Goal: Find specific page/section: Find specific page/section

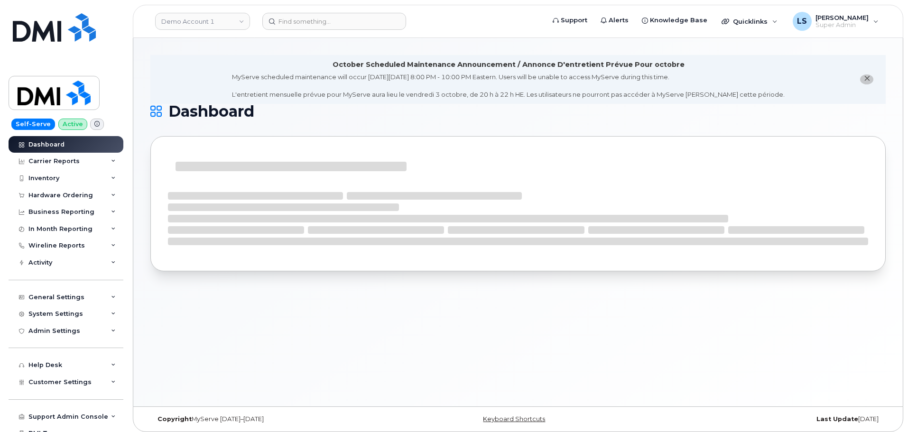
click at [321, 11] on header "Demo Account 1 Support Alerts Knowledge Base Quicklinks Suspend / Cancel Device…" at bounding box center [518, 21] width 771 height 33
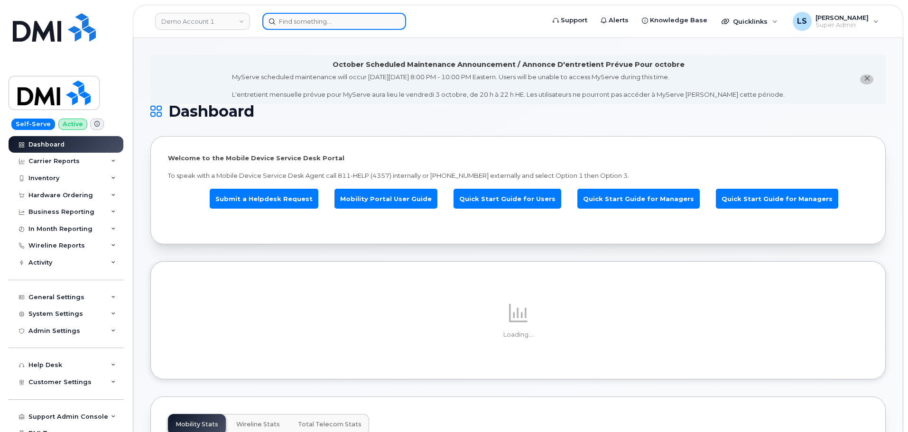
click at [319, 16] on input at bounding box center [334, 21] width 144 height 17
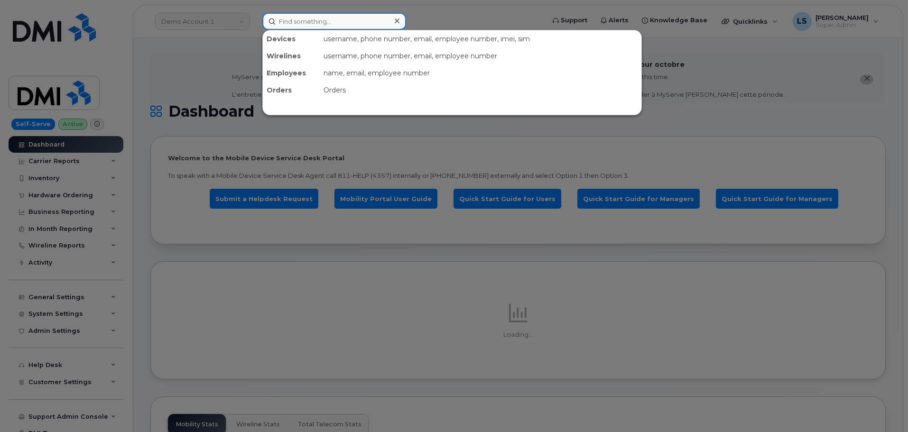
paste input "3852221278"
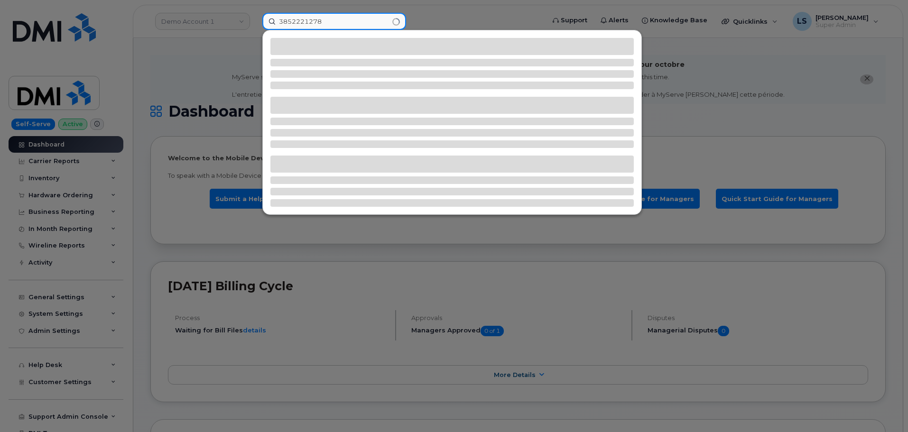
type input "3852221278"
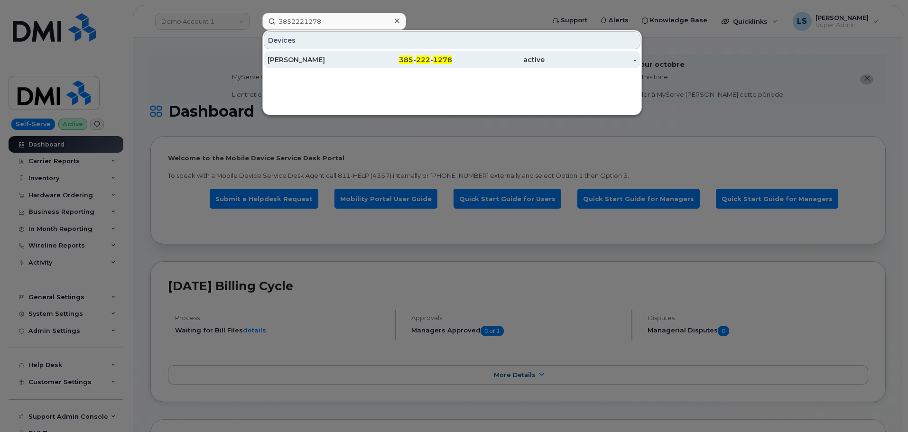
click at [342, 64] on div "[PERSON_NAME]" at bounding box center [314, 59] width 93 height 9
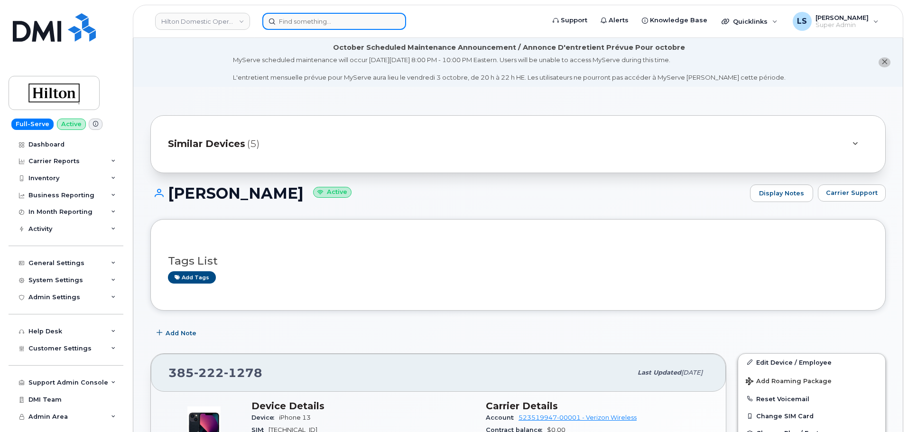
click at [370, 27] on input at bounding box center [334, 21] width 144 height 17
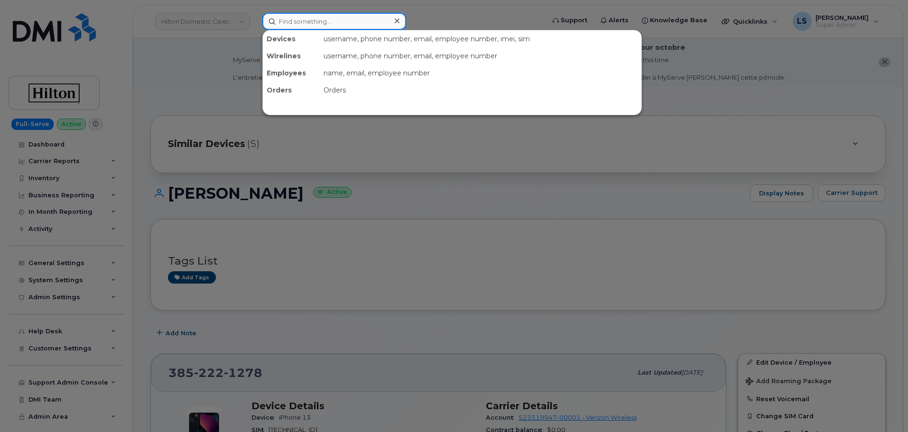
paste input "8162102445"
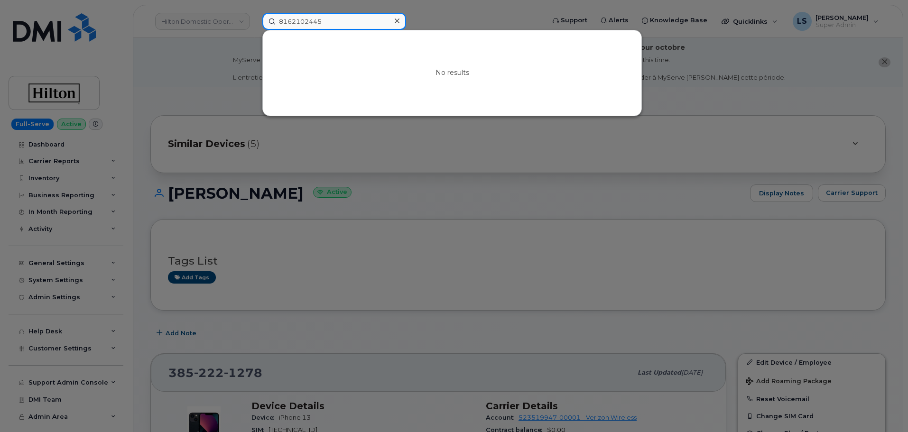
click at [331, 19] on input "8162102445" at bounding box center [334, 21] width 144 height 17
paste input "[PHONE_NUMBER]"
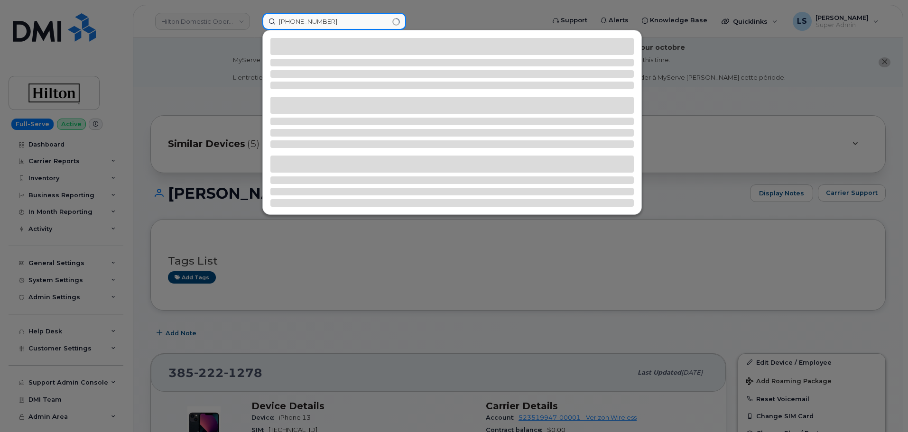
type input "[PHONE_NUMBER]"
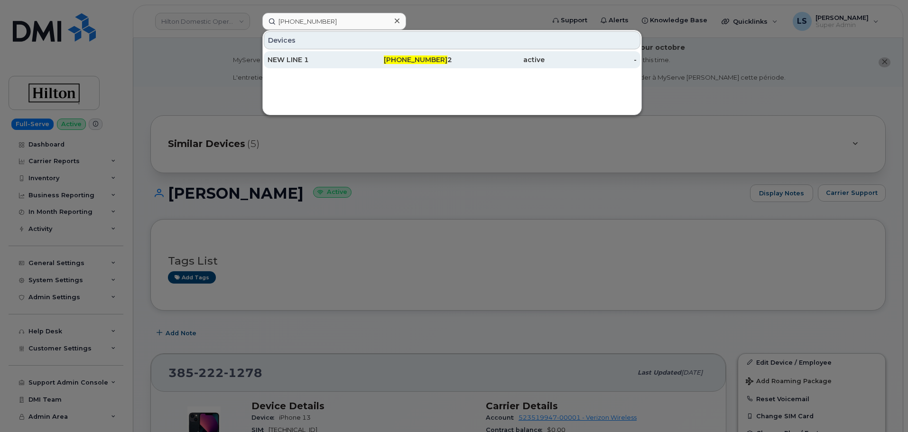
click at [318, 59] on div "NEW LINE 1" at bounding box center [314, 59] width 93 height 9
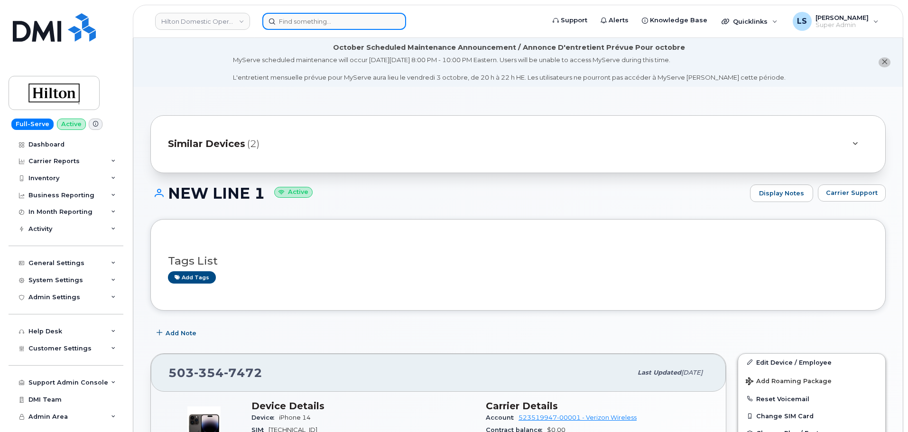
click at [324, 21] on input at bounding box center [334, 21] width 144 height 17
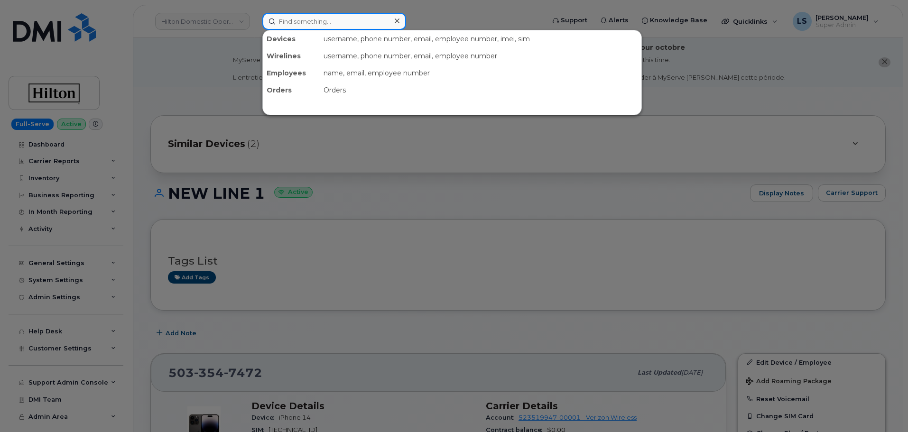
paste input "8085008469"
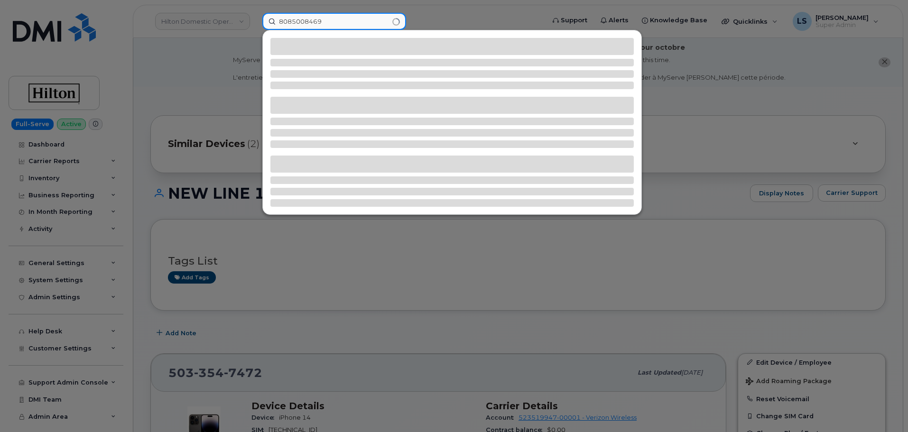
type input "8085008469"
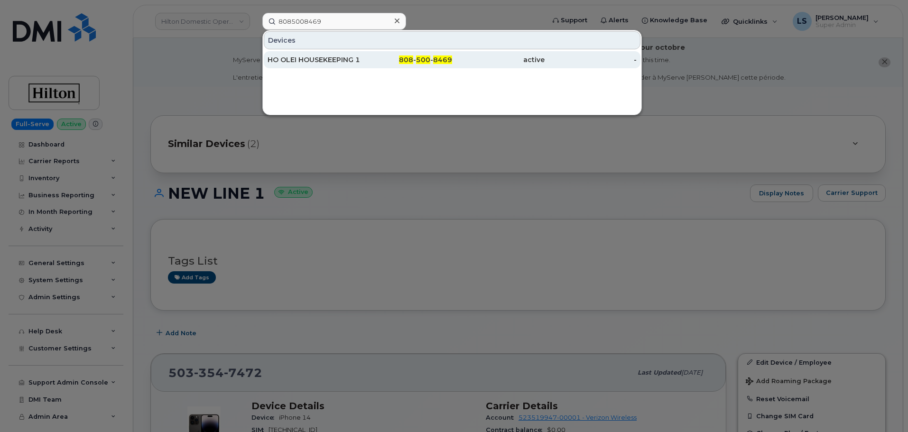
click at [293, 60] on div "HO OLEI HOUSEKEEPING 11" at bounding box center [314, 59] width 93 height 9
